Goal: Navigation & Orientation: Find specific page/section

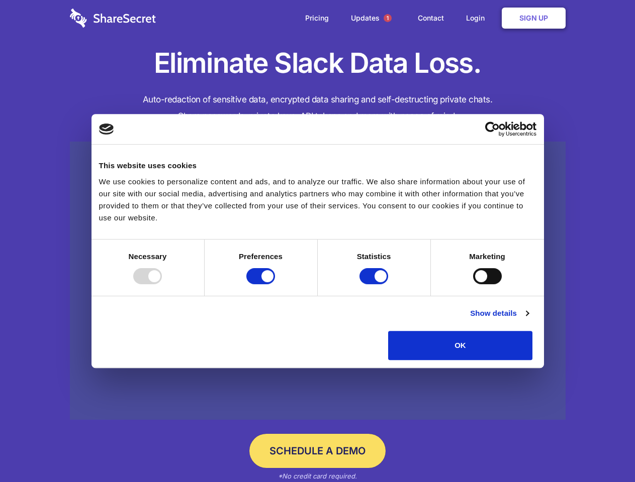
click at [162, 284] on div at bounding box center [147, 276] width 29 height 16
click at [275, 284] on input "Preferences" at bounding box center [260, 276] width 29 height 16
checkbox input "false"
click at [375, 284] on input "Statistics" at bounding box center [373, 276] width 29 height 16
checkbox input "false"
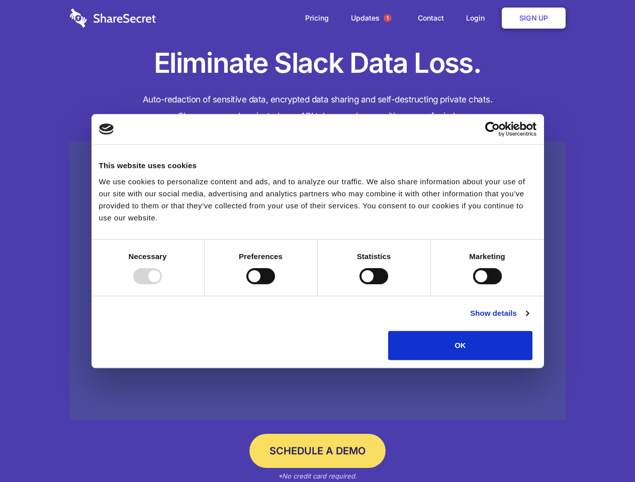
click at [473, 284] on input "Marketing" at bounding box center [487, 276] width 29 height 16
checkbox input "true"
click at [528, 320] on link "Show details" at bounding box center [499, 314] width 58 height 12
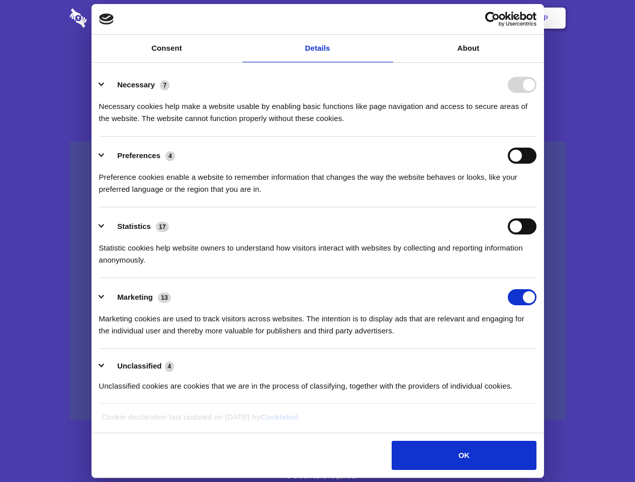
click at [536, 137] on li "Necessary 7 Necessary cookies help make a website usable by enabling basic func…" at bounding box center [317, 101] width 437 height 71
click at [387, 18] on span "1" at bounding box center [387, 18] width 8 height 8
